Goal: Task Accomplishment & Management: Manage account settings

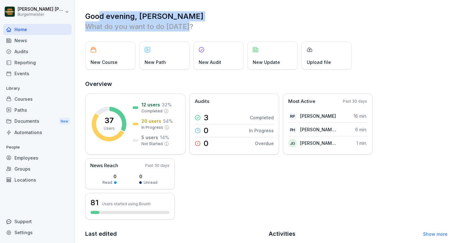
drag, startPoint x: 99, startPoint y: 15, endPoint x: 219, endPoint y: 25, distance: 121.0
click at [219, 25] on div "Good evening, [PERSON_NAME] What do you want to do [DATE]?" at bounding box center [266, 21] width 362 height 20
click at [219, 25] on p "What do you want to do [DATE]?" at bounding box center [266, 26] width 362 height 10
drag, startPoint x: 200, startPoint y: 27, endPoint x: 116, endPoint y: 15, distance: 84.4
click at [116, 15] on div "Good evening, [PERSON_NAME] What do you want to do [DATE]?" at bounding box center [266, 21] width 362 height 20
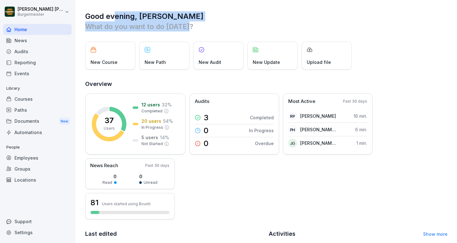
click at [116, 15] on h1 "Good evening, [PERSON_NAME]" at bounding box center [266, 16] width 362 height 10
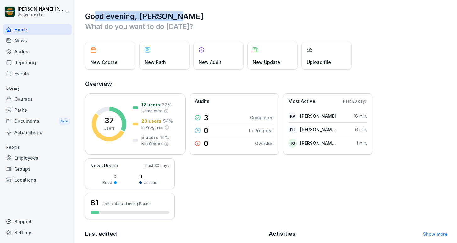
drag, startPoint x: 94, startPoint y: 17, endPoint x: 216, endPoint y: 17, distance: 122.5
click at [216, 18] on h1 "Good evening, [PERSON_NAME]" at bounding box center [266, 16] width 362 height 10
click at [216, 17] on h1 "Good evening, [PERSON_NAME]" at bounding box center [266, 16] width 362 height 10
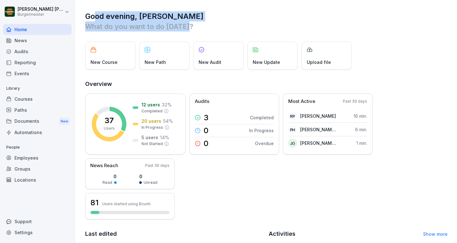
drag, startPoint x: 97, startPoint y: 19, endPoint x: 194, endPoint y: 27, distance: 96.7
click at [194, 27] on div "Good evening, [PERSON_NAME] What do you want to do [DATE]?" at bounding box center [266, 21] width 362 height 20
click at [194, 27] on p "What do you want to do [DATE]?" at bounding box center [266, 26] width 362 height 10
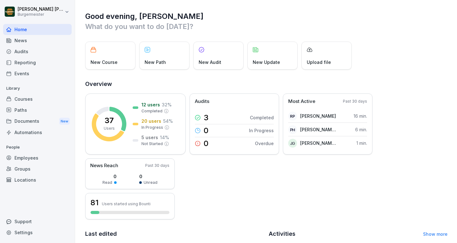
click at [28, 54] on div "Audits" at bounding box center [37, 51] width 68 height 11
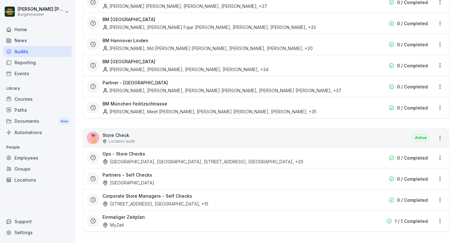
scroll to position [1202, 0]
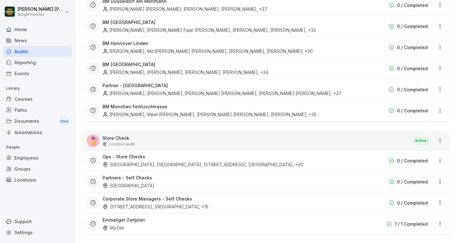
click at [219, 134] on div "🎖️ Store Check Location audit Active" at bounding box center [266, 140] width 366 height 18
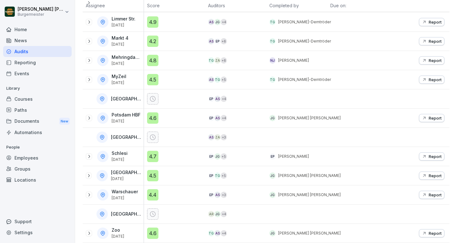
scroll to position [106, 0]
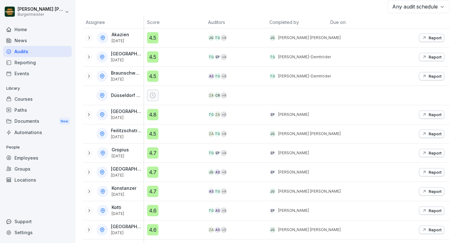
click at [270, 14] on div "Any audit schedule Assignee Score Auditors Completed by Due on: Akazien [DATE] …" at bounding box center [266, 234] width 367 height 469
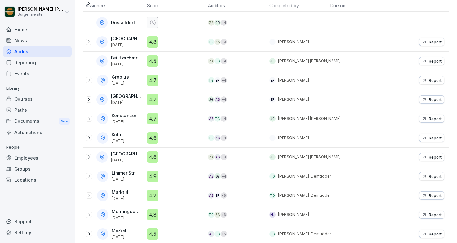
scroll to position [180, 0]
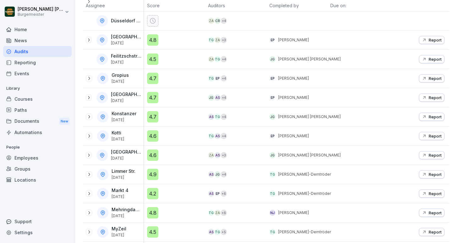
click at [118, 41] on p "[DATE]" at bounding box center [126, 43] width 31 height 4
click at [93, 41] on div "Eberswalder [DATE]" at bounding box center [115, 39] width 58 height 11
click at [88, 41] on icon at bounding box center [88, 39] width 5 height 5
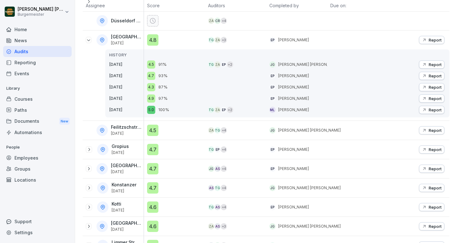
click at [154, 38] on div "4.8" at bounding box center [152, 39] width 11 height 11
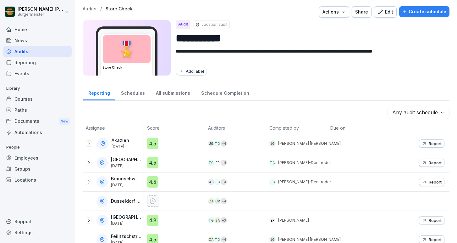
click at [252, 87] on div "Reporting Schedules All submissions Schedule Completion" at bounding box center [266, 92] width 367 height 16
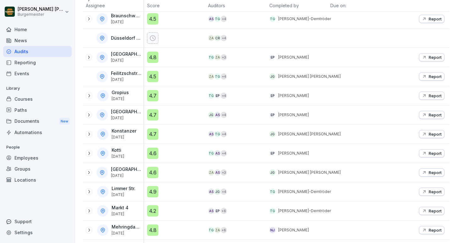
scroll to position [174, 0]
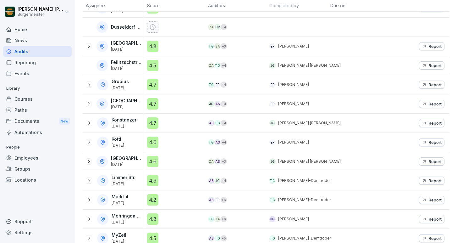
click at [150, 64] on div "4.5" at bounding box center [152, 65] width 11 height 11
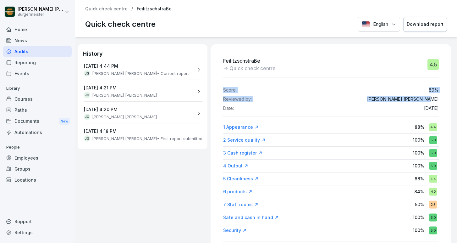
drag, startPoint x: 426, startPoint y: 78, endPoint x: 433, endPoint y: 96, distance: 18.8
click at [433, 96] on p "[PERSON_NAME] [PERSON_NAME]" at bounding box center [403, 98] width 72 height 5
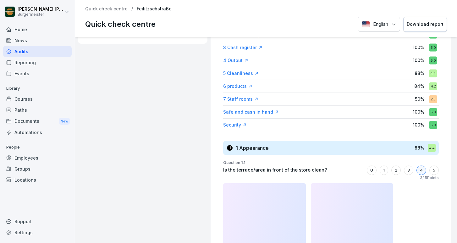
scroll to position [112, 0]
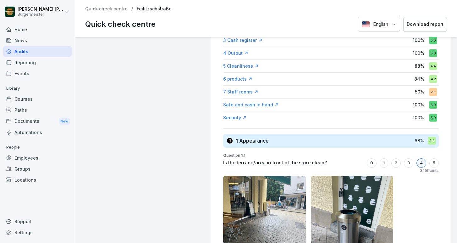
click at [229, 90] on div "7 Staff rooms" at bounding box center [240, 92] width 35 height 6
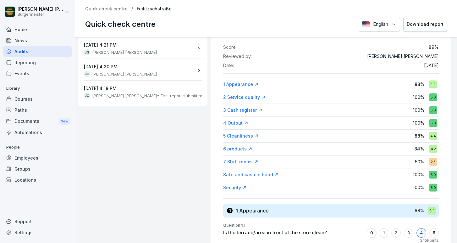
scroll to position [51, 0]
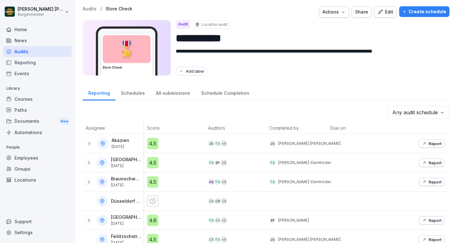
click at [317, 60] on textarea "**********" at bounding box center [310, 54] width 269 height 15
drag, startPoint x: 307, startPoint y: 80, endPoint x: 307, endPoint y: 73, distance: 7.2
click at [307, 80] on div "**********" at bounding box center [266, 121] width 382 height 243
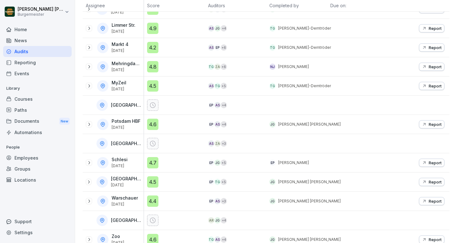
scroll to position [332, 0]
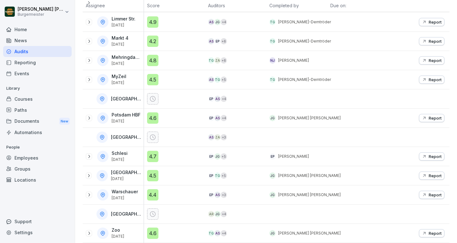
click at [131, 59] on p "Mehringdamm" at bounding box center [127, 57] width 31 height 5
drag, startPoint x: 275, startPoint y: 68, endPoint x: 317, endPoint y: 67, distance: 41.8
click at [318, 67] on div "NJ [PERSON_NAME]" at bounding box center [296, 60] width 61 height 19
click at [317, 67] on div "NJ [PERSON_NAME]" at bounding box center [296, 60] width 61 height 19
click at [431, 61] on p "Report" at bounding box center [434, 60] width 13 height 5
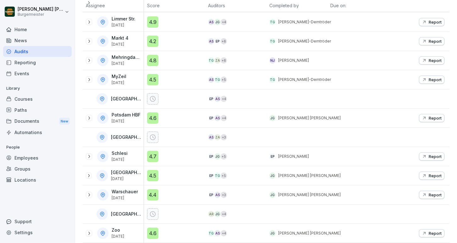
click at [436, 58] on p "Report" at bounding box center [434, 60] width 13 height 5
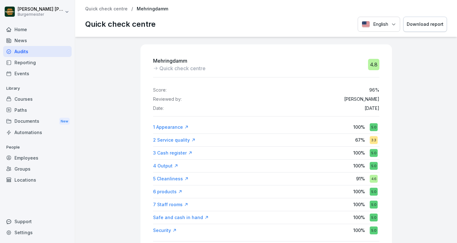
click at [88, 61] on div "Mehringdamm Quick check centre 4.8 Score: 96 % Reviewed by: [PERSON_NAME] Date:…" at bounding box center [266, 140] width 382 height 206
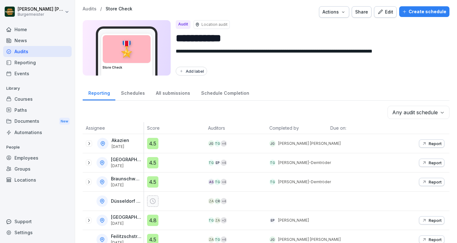
click at [335, 90] on div "Reporting Schedules All submissions Schedule Completion" at bounding box center [266, 92] width 367 height 16
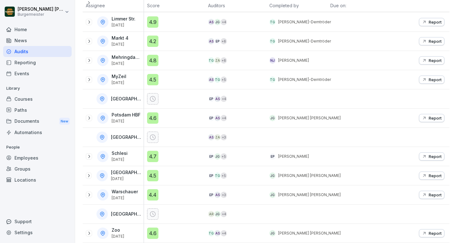
scroll to position [332, 0]
click at [436, 156] on p "Report" at bounding box center [434, 156] width 13 height 5
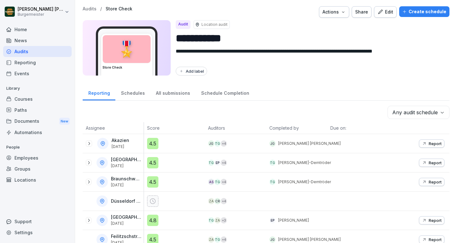
click at [297, 73] on div "Add label" at bounding box center [310, 71] width 269 height 9
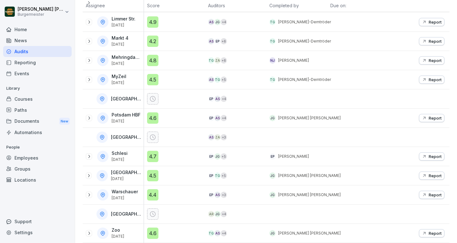
scroll to position [332, 0]
